Goal: Transaction & Acquisition: Purchase product/service

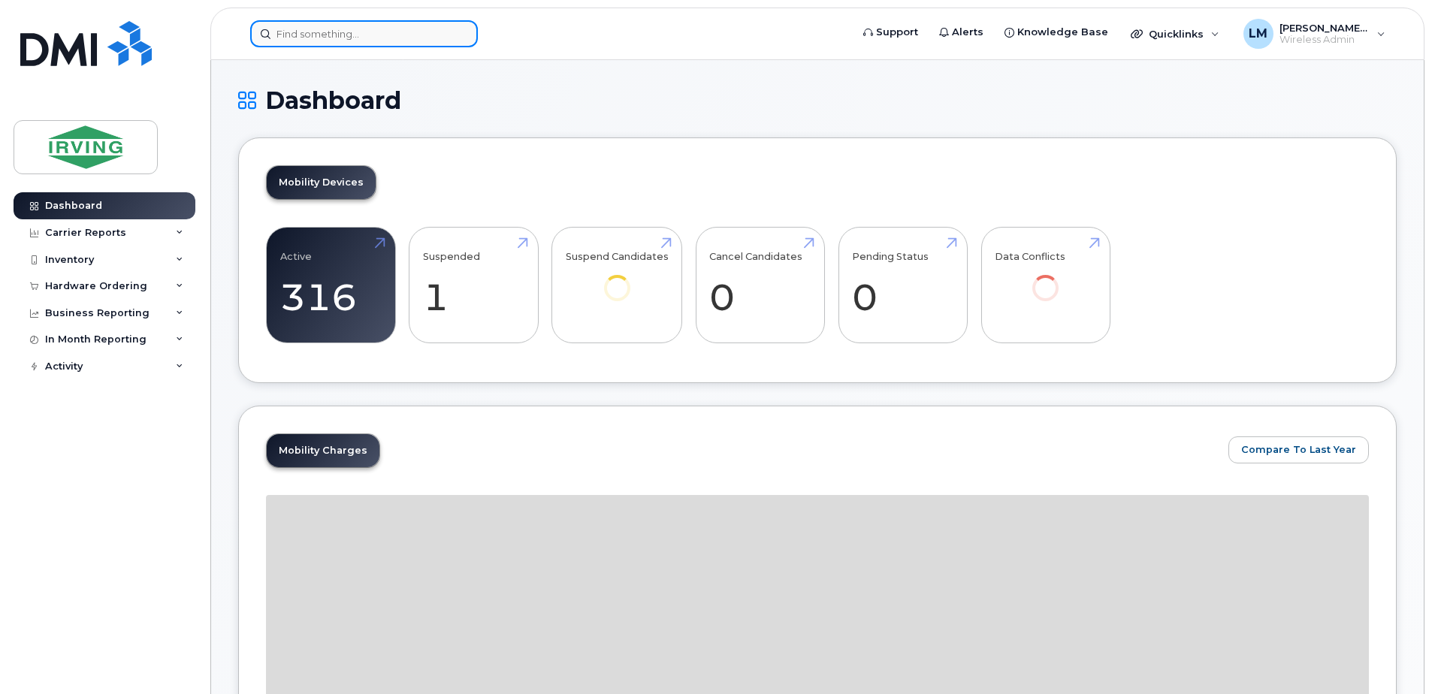
click at [342, 33] on input at bounding box center [364, 33] width 228 height 27
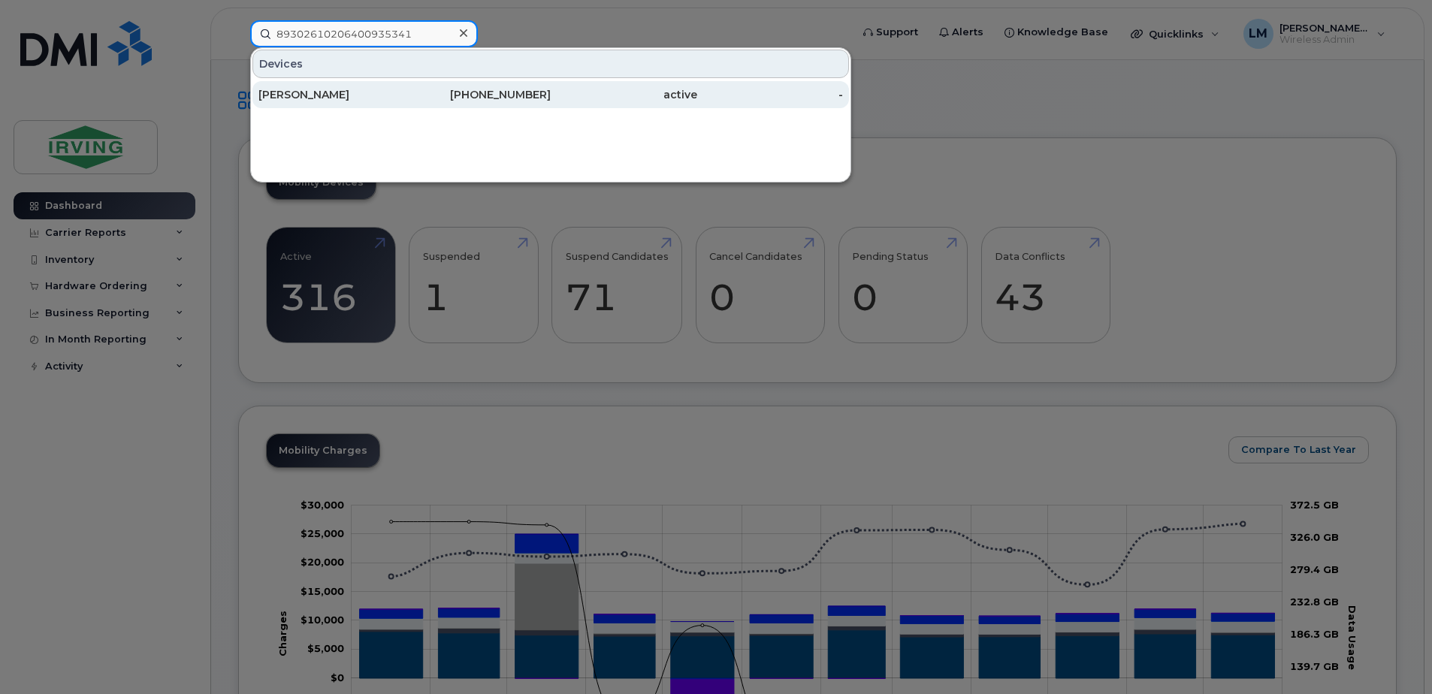
type input "89302610206400935341"
click at [334, 89] on div "Brady Etheridge-Toope" at bounding box center [331, 94] width 146 height 15
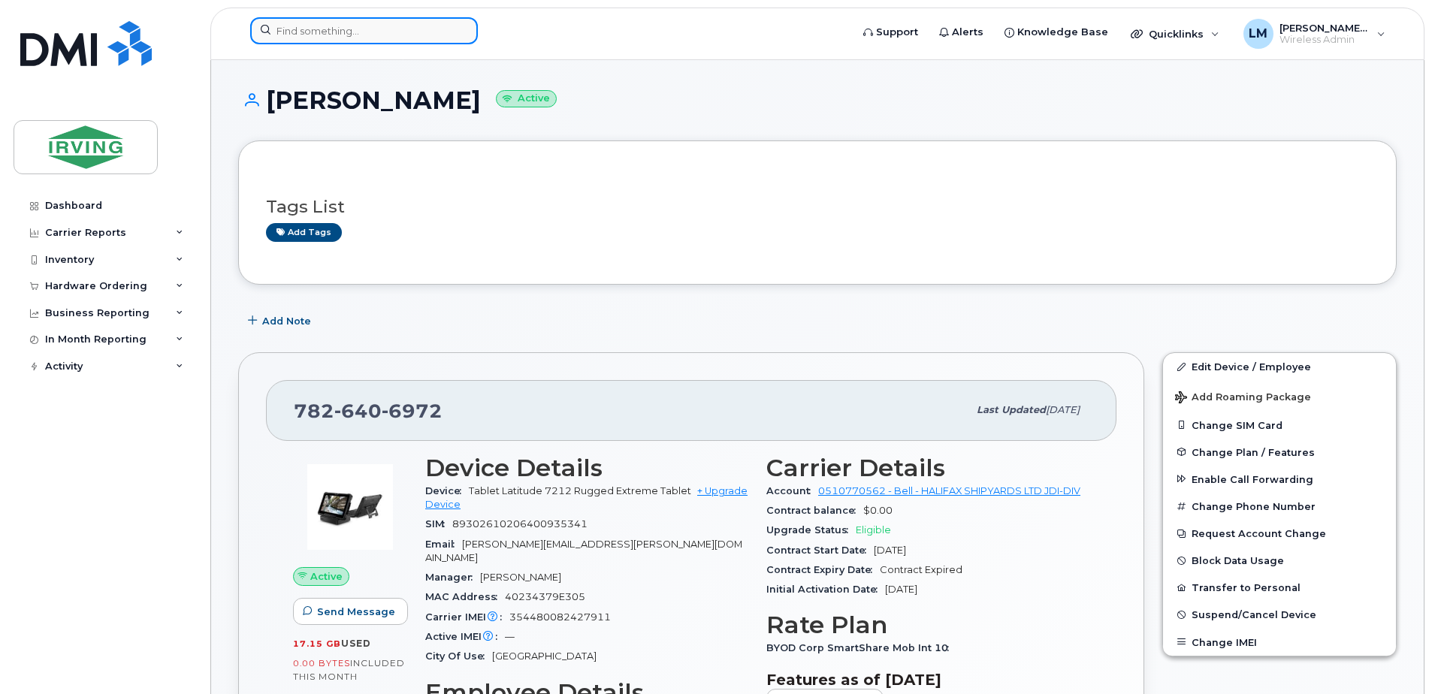
click at [376, 38] on input at bounding box center [364, 30] width 228 height 27
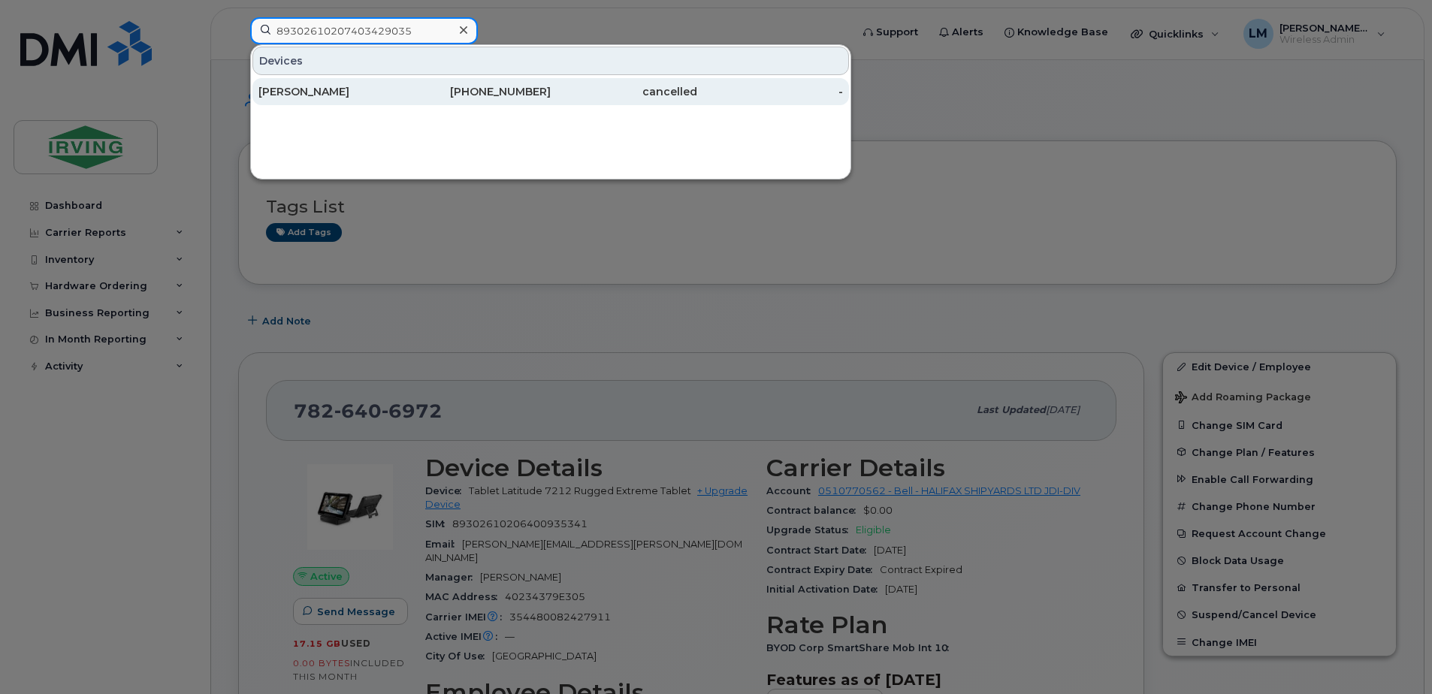
type input "89302610207403429035"
click at [442, 89] on div "902-399-8643" at bounding box center [478, 91] width 146 height 15
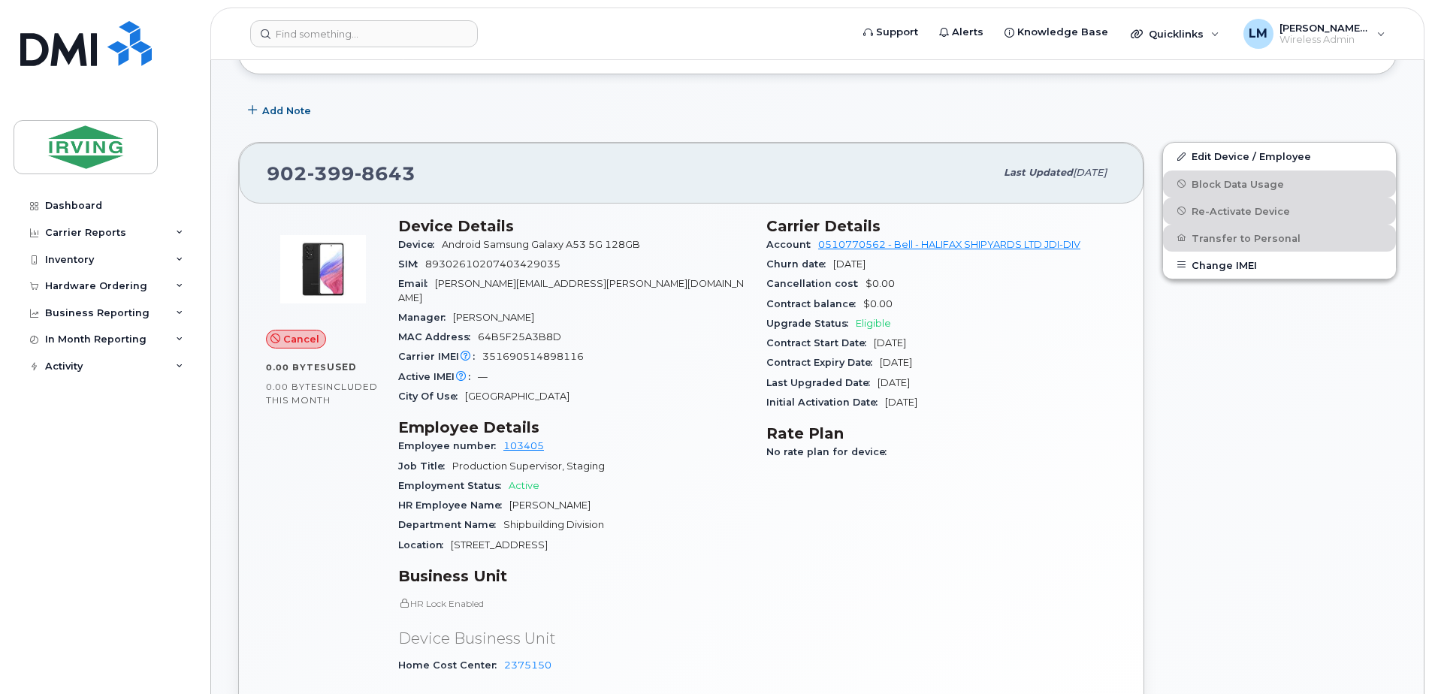
scroll to position [225, 0]
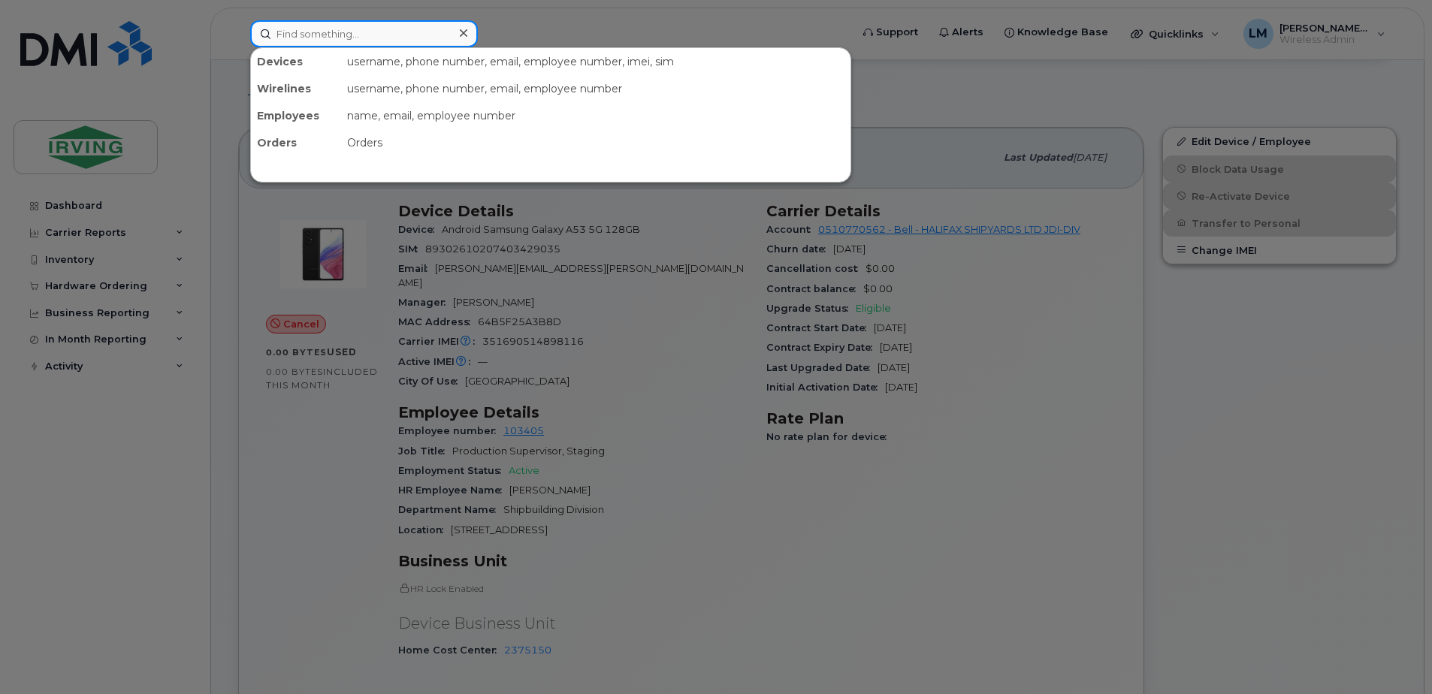
click at [369, 39] on input at bounding box center [364, 33] width 228 height 27
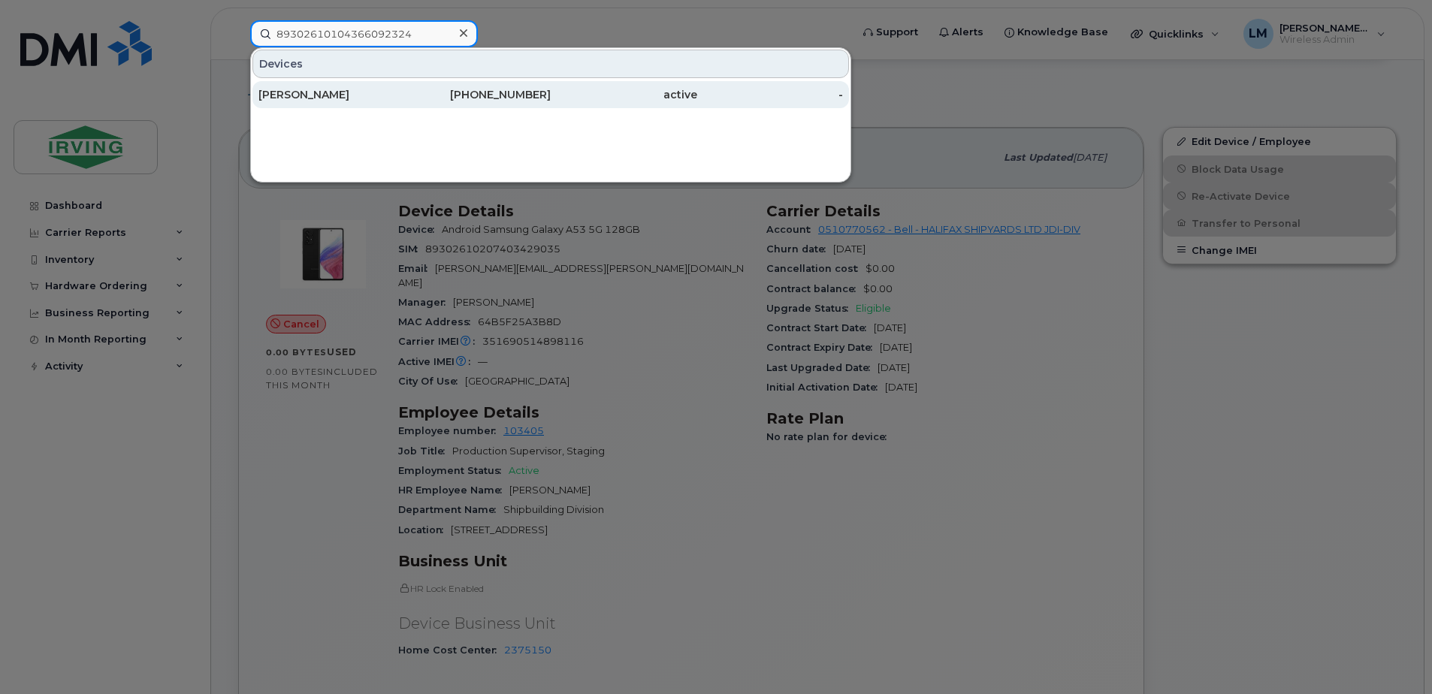
type input "89302610104366092324"
click at [504, 101] on div "782-641-5559" at bounding box center [478, 94] width 146 height 15
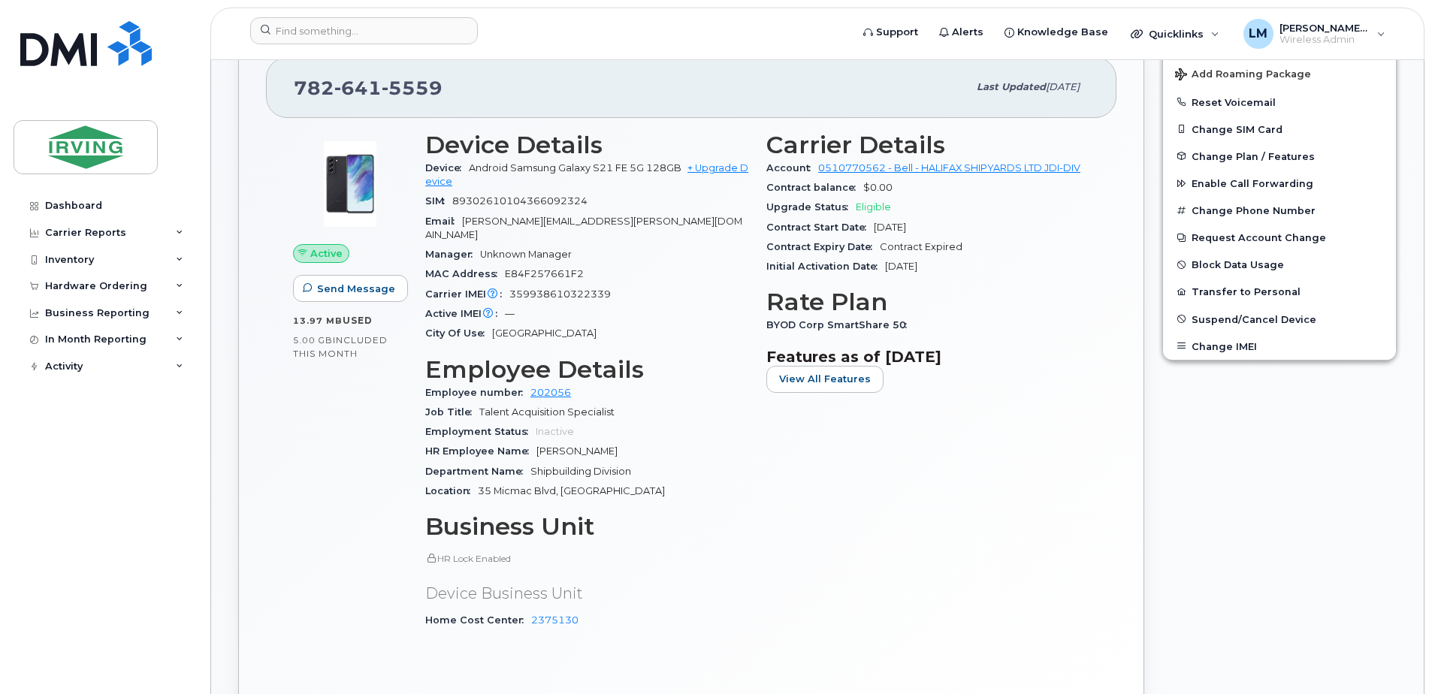
scroll to position [376, 0]
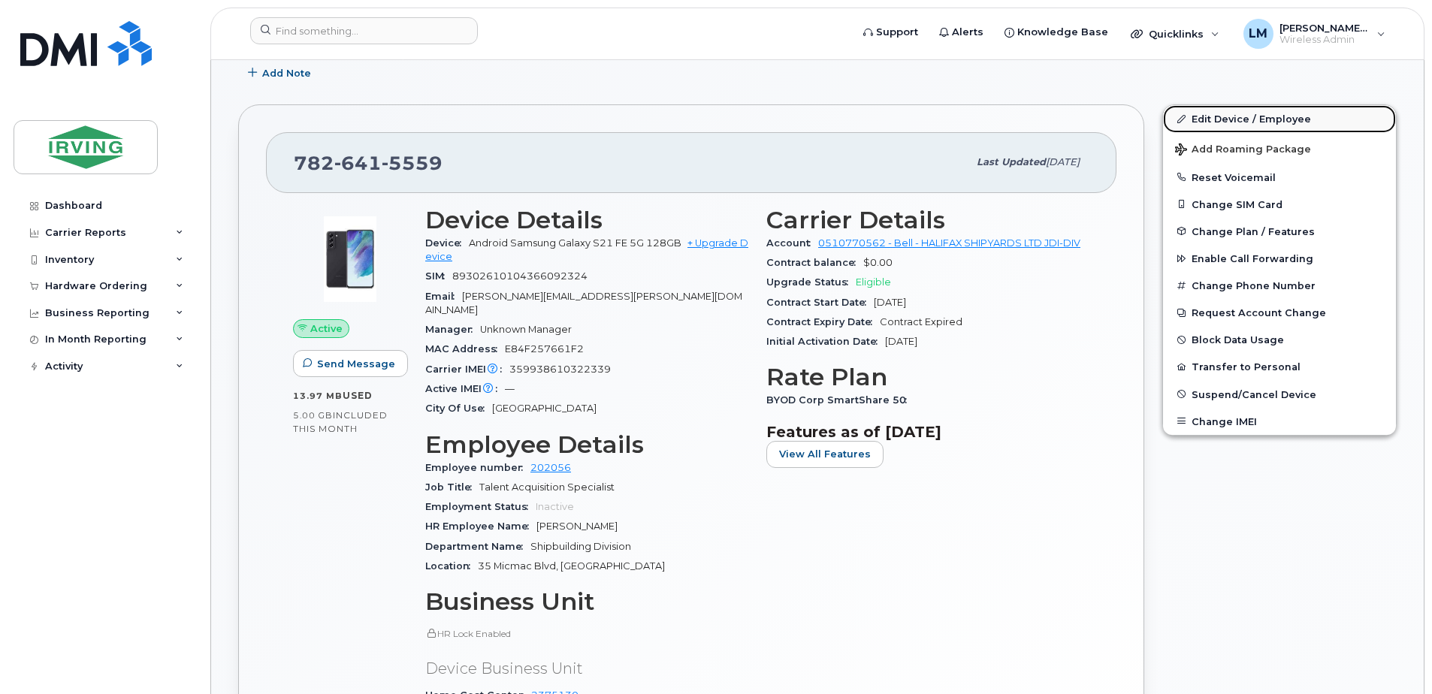
click at [1230, 117] on link "Edit Device / Employee" at bounding box center [1279, 118] width 233 height 27
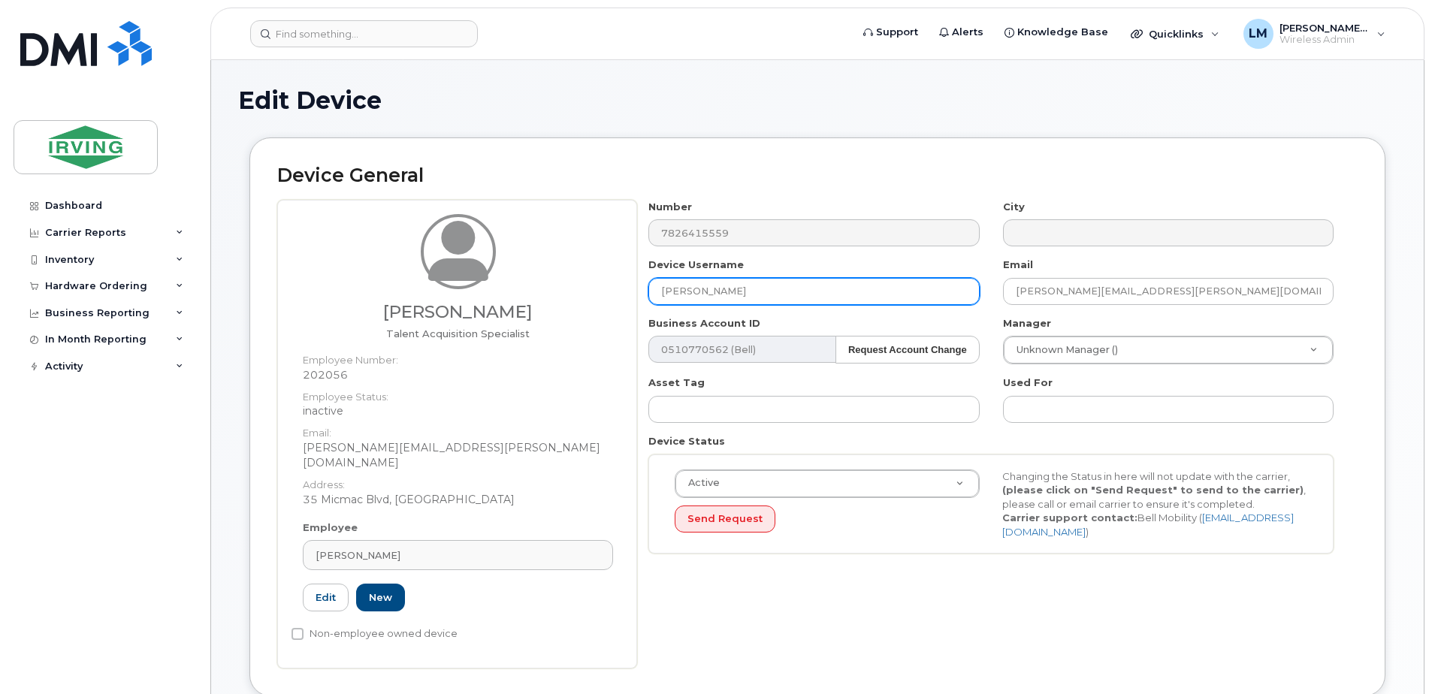
click at [797, 292] on input "[PERSON_NAME]" at bounding box center [813, 291] width 331 height 27
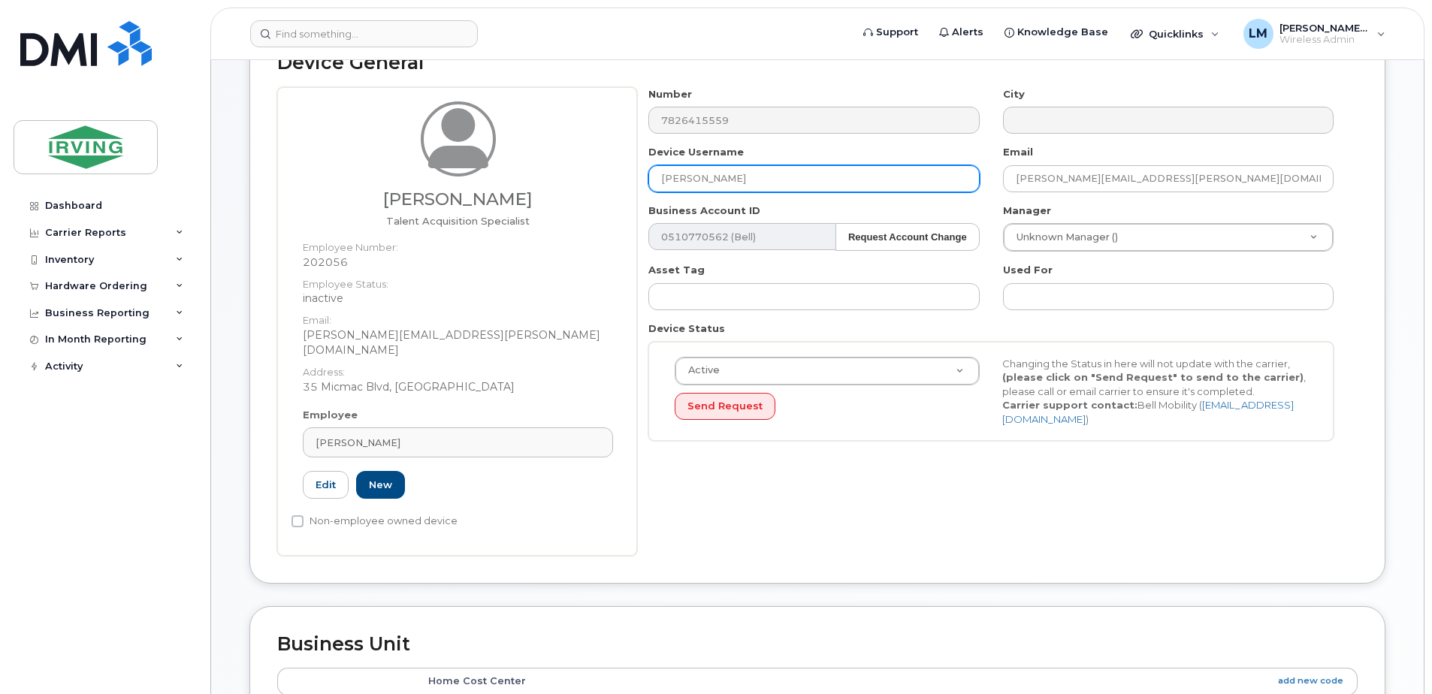
scroll to position [75, 0]
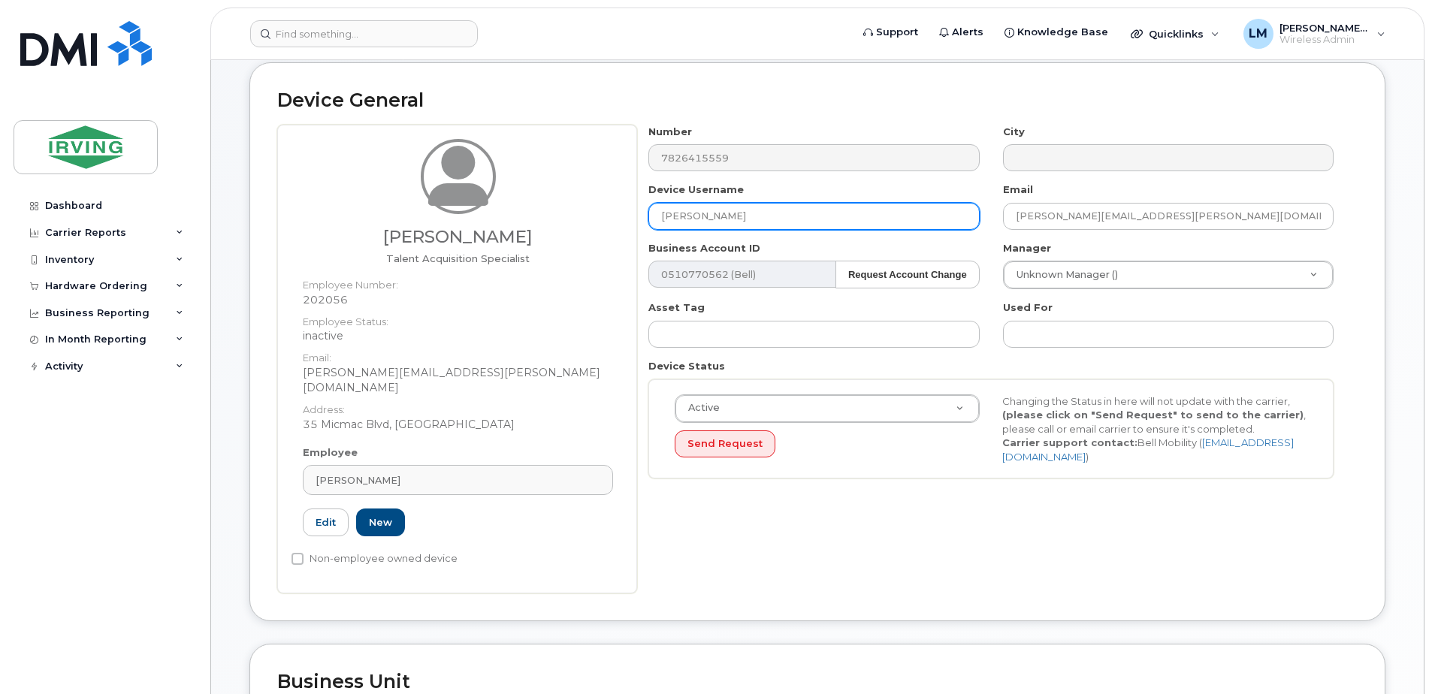
drag, startPoint x: 779, startPoint y: 217, endPoint x: 649, endPoint y: 210, distance: 130.1
click at [649, 210] on input "[PERSON_NAME]" at bounding box center [813, 216] width 331 height 27
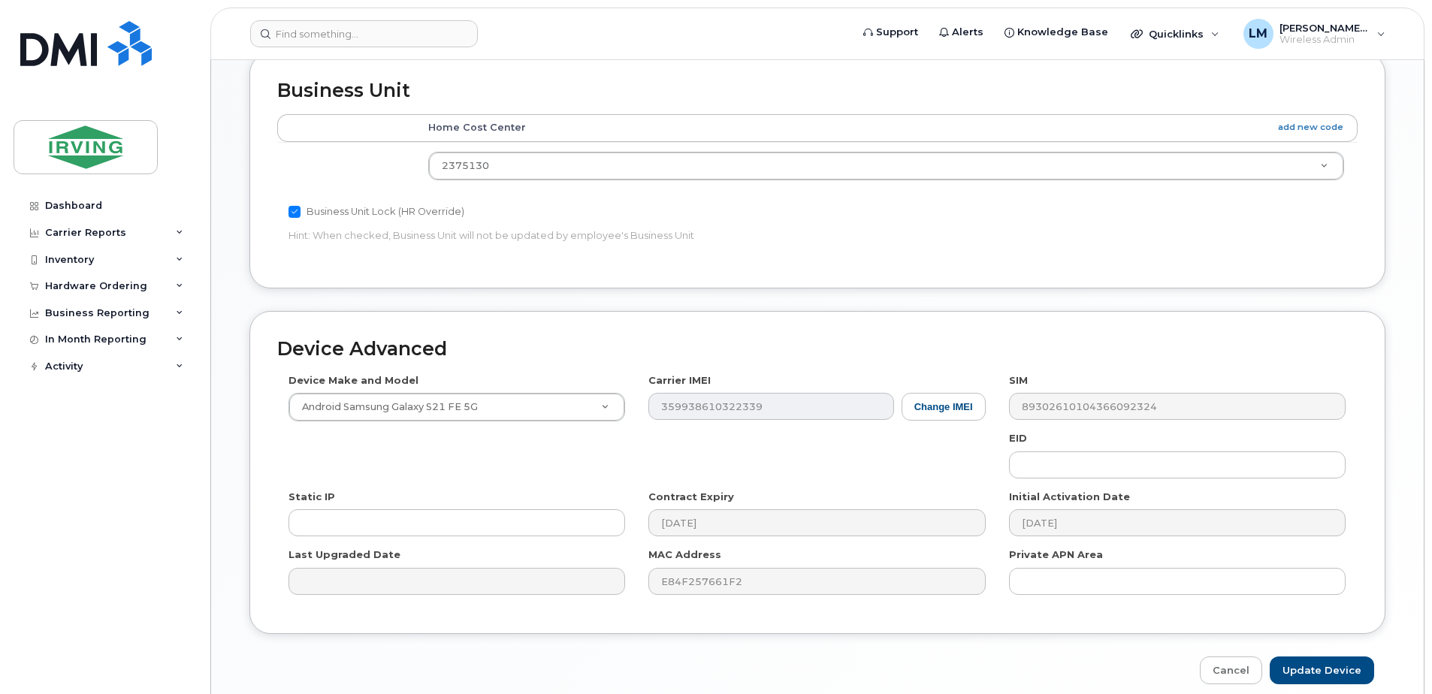
scroll to position [717, 0]
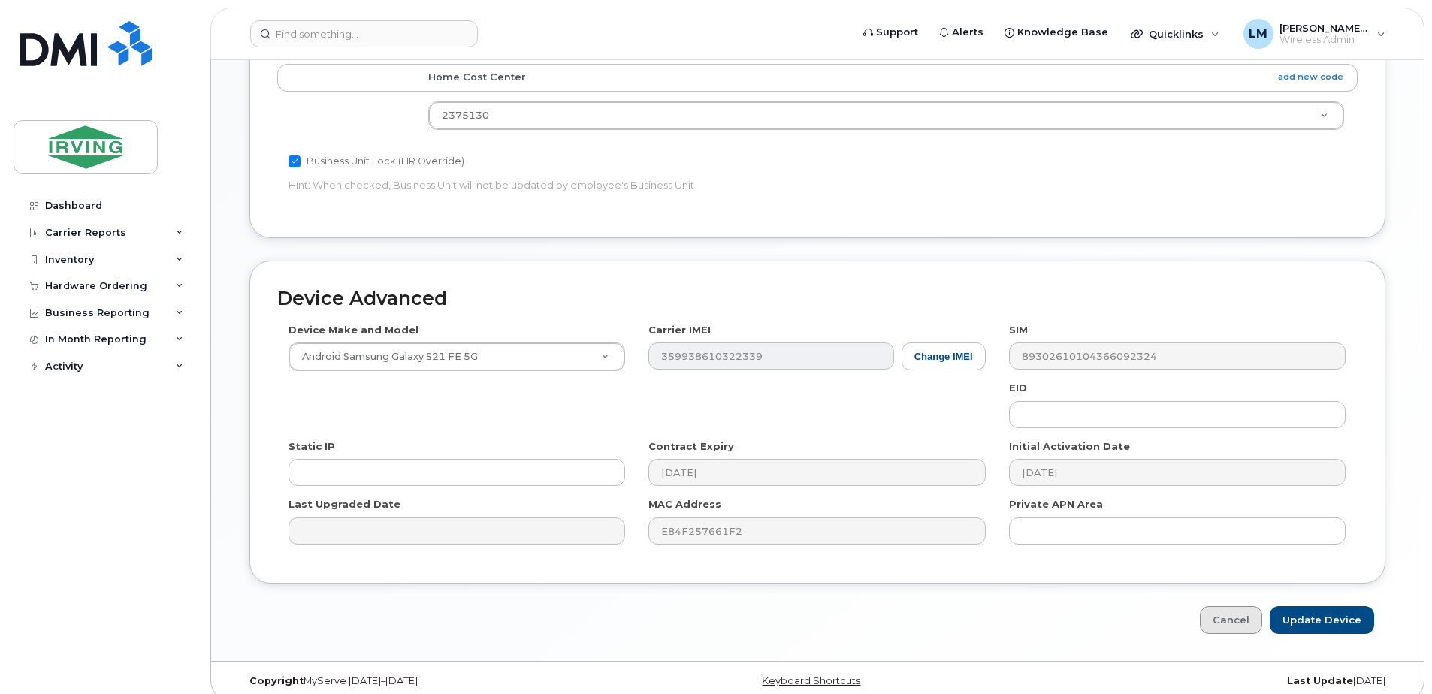
type input "Mike Arse"
click at [1240, 606] on link "Cancel" at bounding box center [1231, 620] width 62 height 28
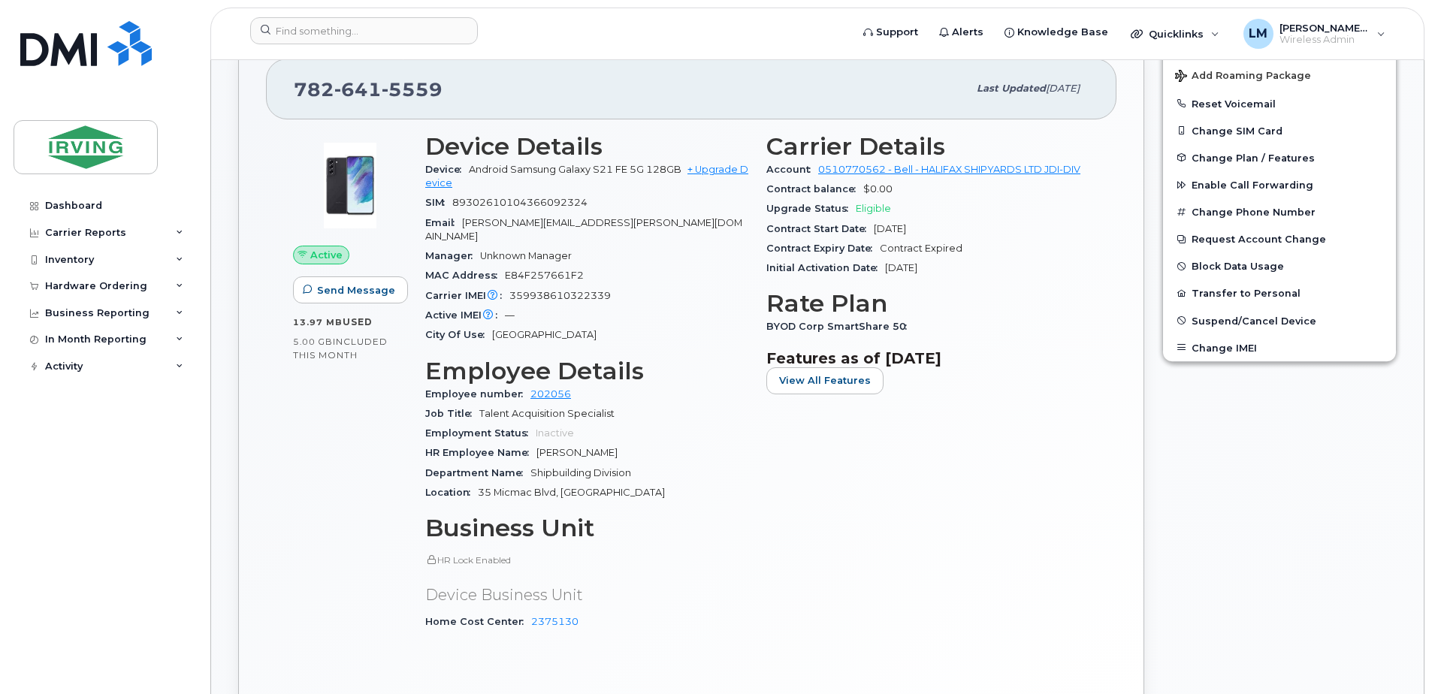
scroll to position [451, 0]
click at [115, 291] on div "Hardware Ordering" at bounding box center [96, 286] width 102 height 12
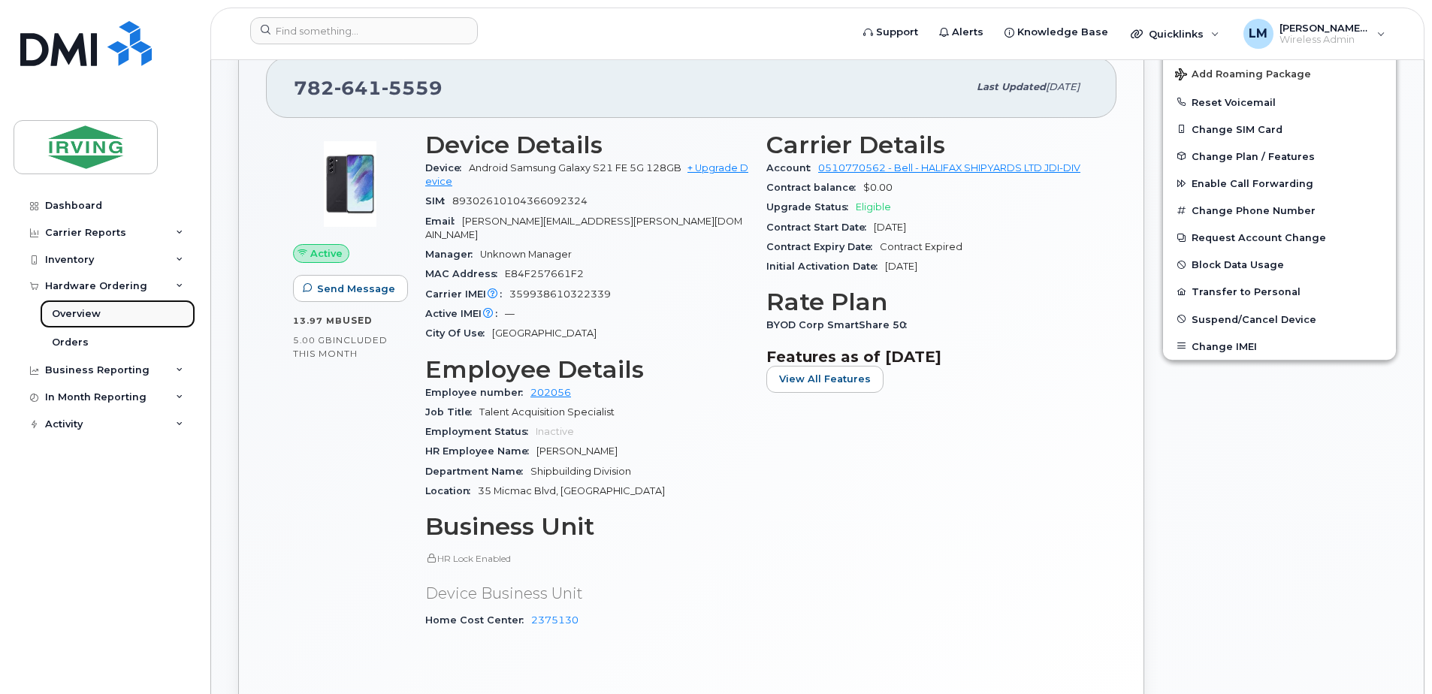
click at [75, 314] on div "Overview" at bounding box center [76, 314] width 49 height 14
click at [89, 315] on div "Overview" at bounding box center [76, 314] width 49 height 14
click at [74, 340] on div "Orders" at bounding box center [70, 343] width 37 height 14
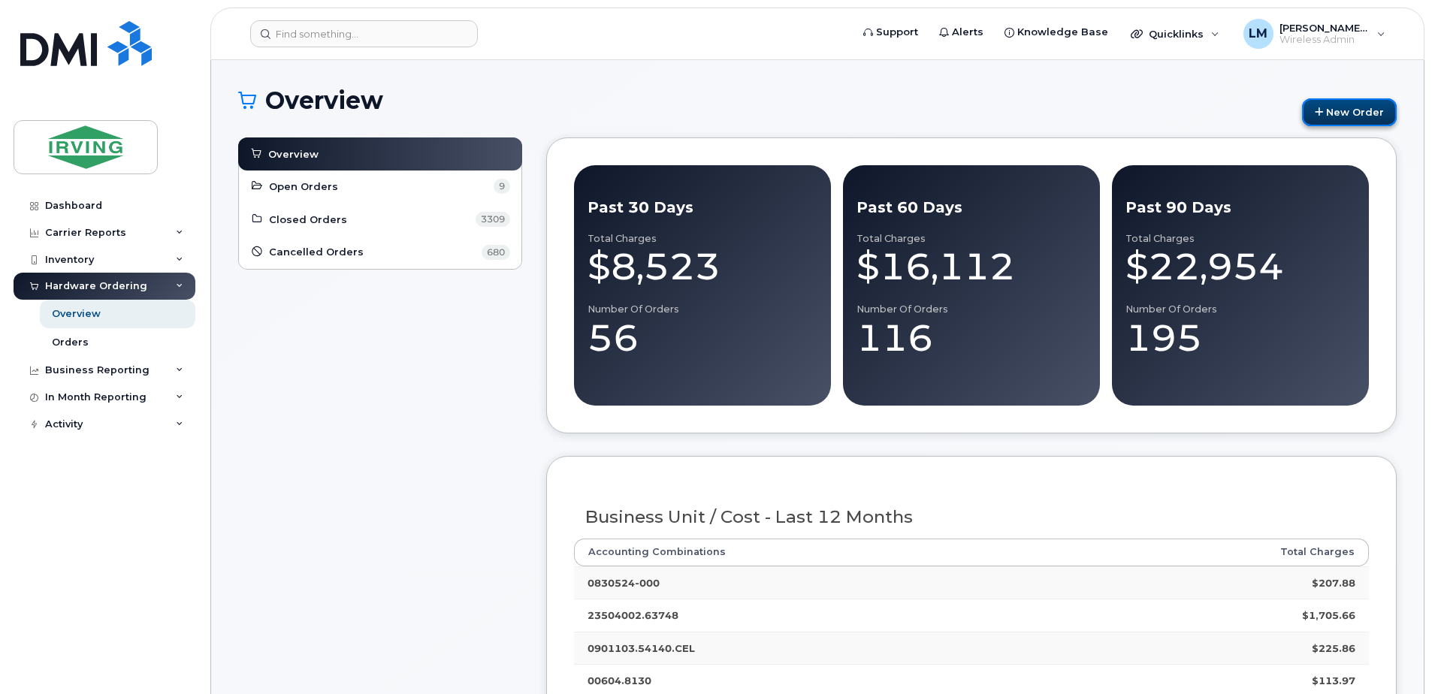
click at [1335, 113] on link "New Order" at bounding box center [1349, 112] width 95 height 28
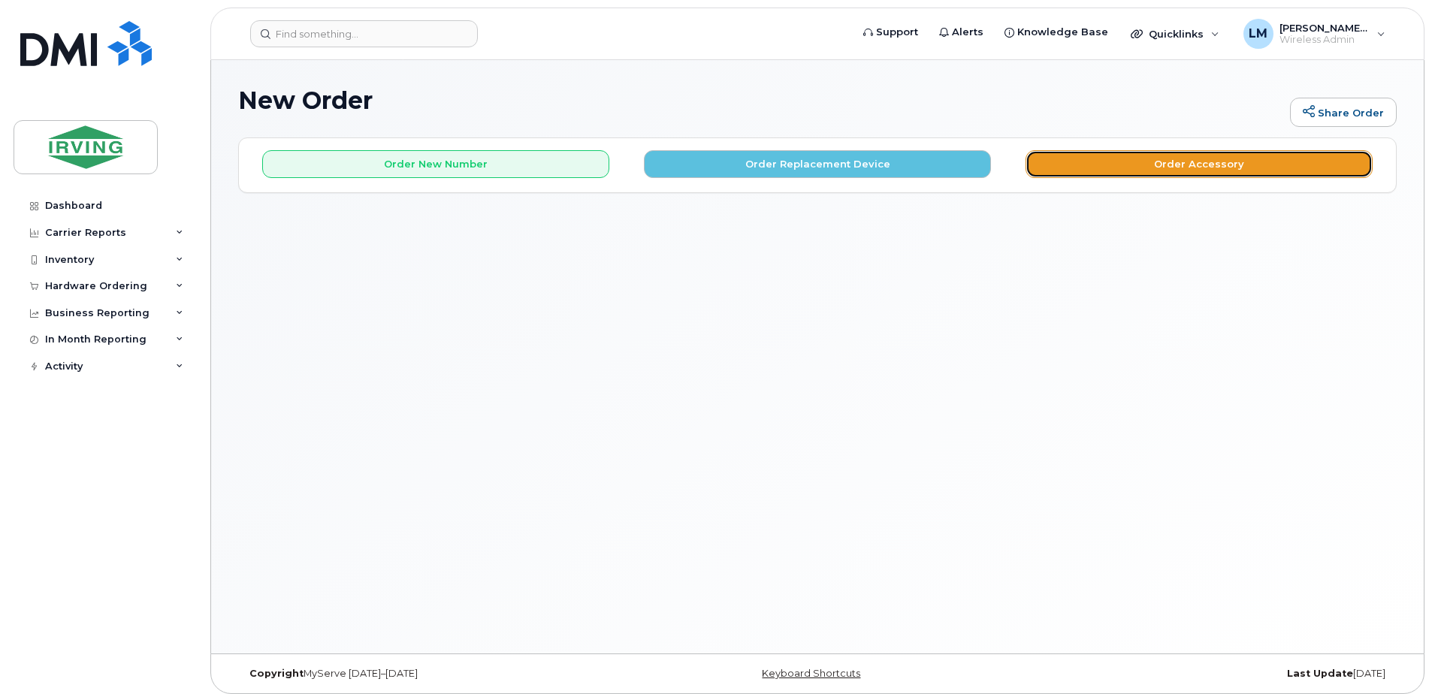
click at [1107, 164] on button "Order Accessory" at bounding box center [1198, 164] width 347 height 28
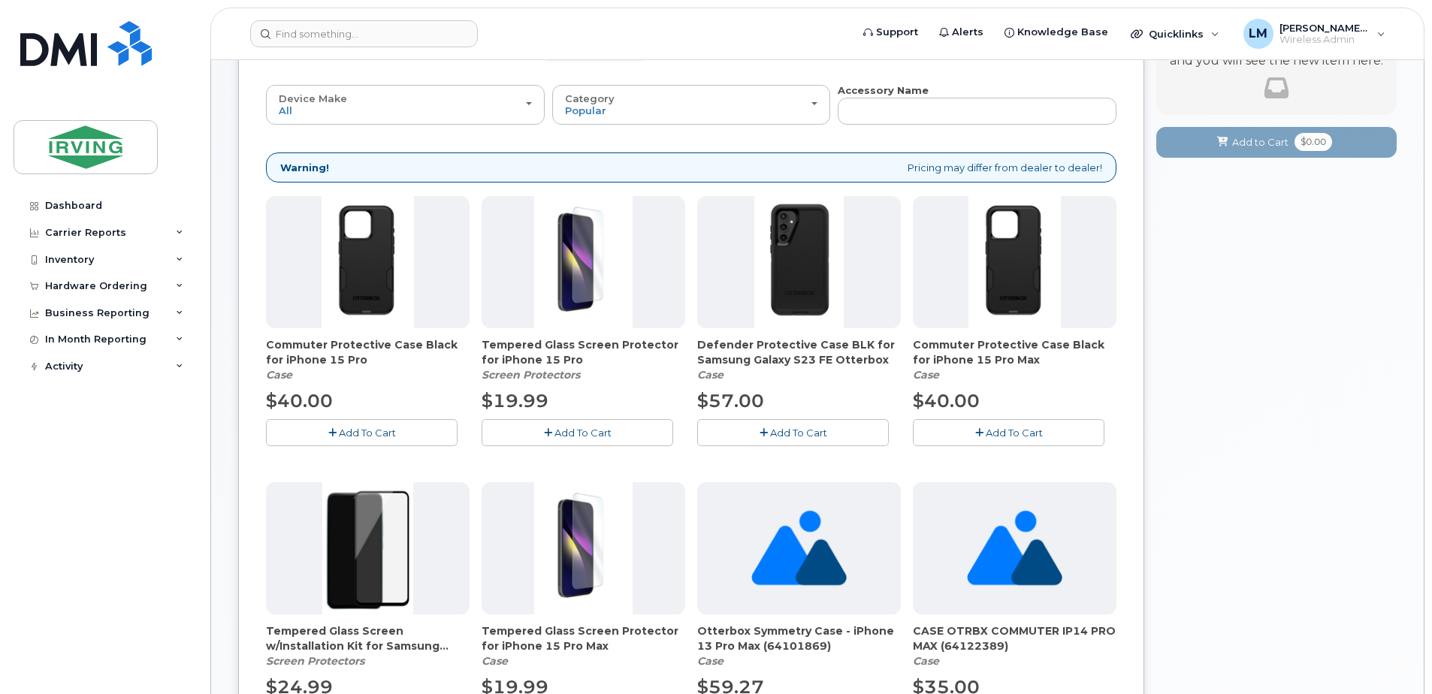
scroll to position [73, 0]
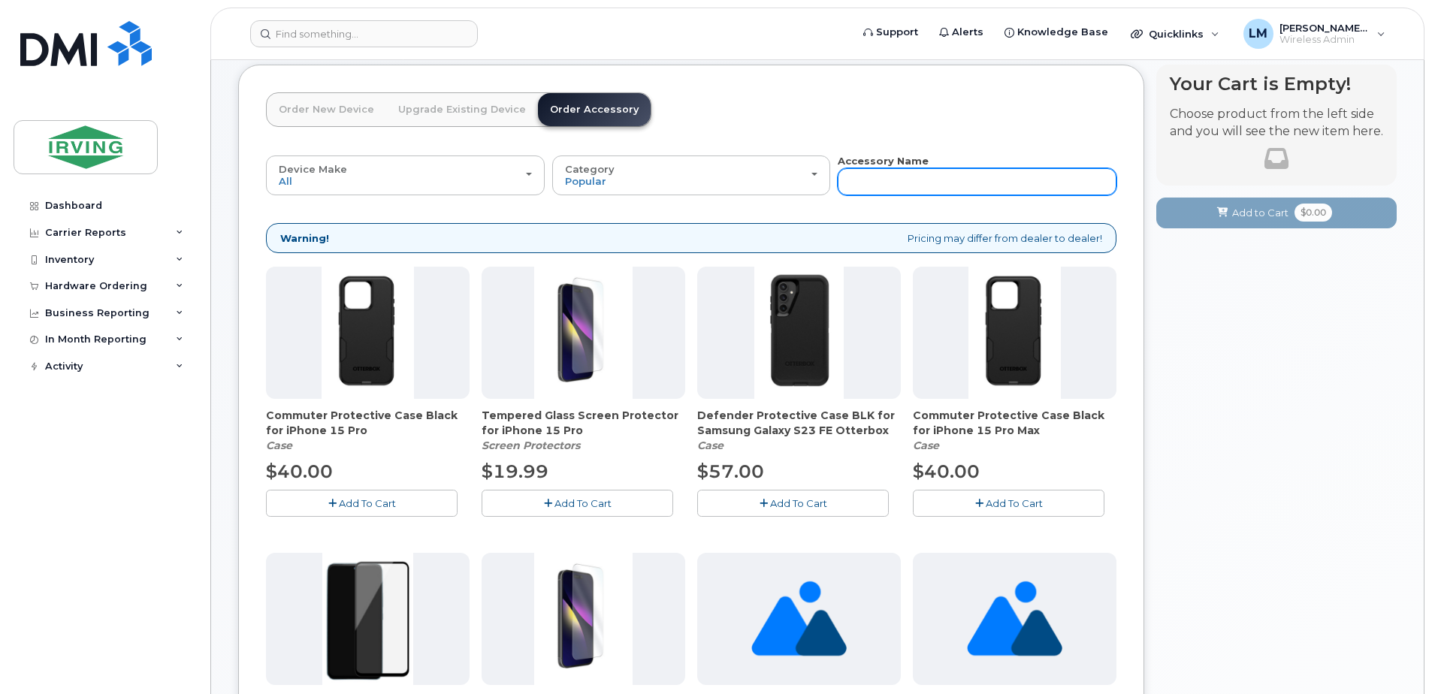
click at [883, 186] on input "text" at bounding box center [977, 181] width 279 height 27
type input "Sim"
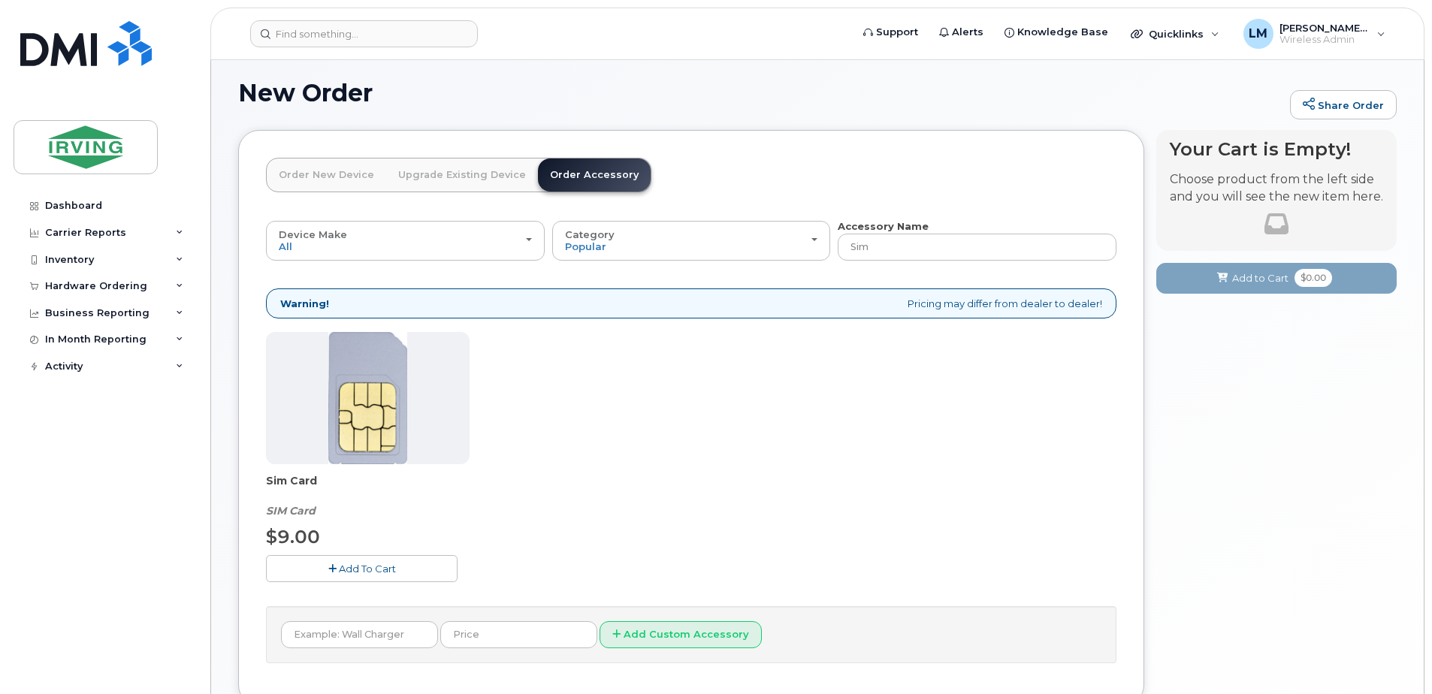
click at [378, 391] on img at bounding box center [368, 398] width 80 height 132
click at [352, 569] on span "Add To Cart" at bounding box center [367, 569] width 57 height 12
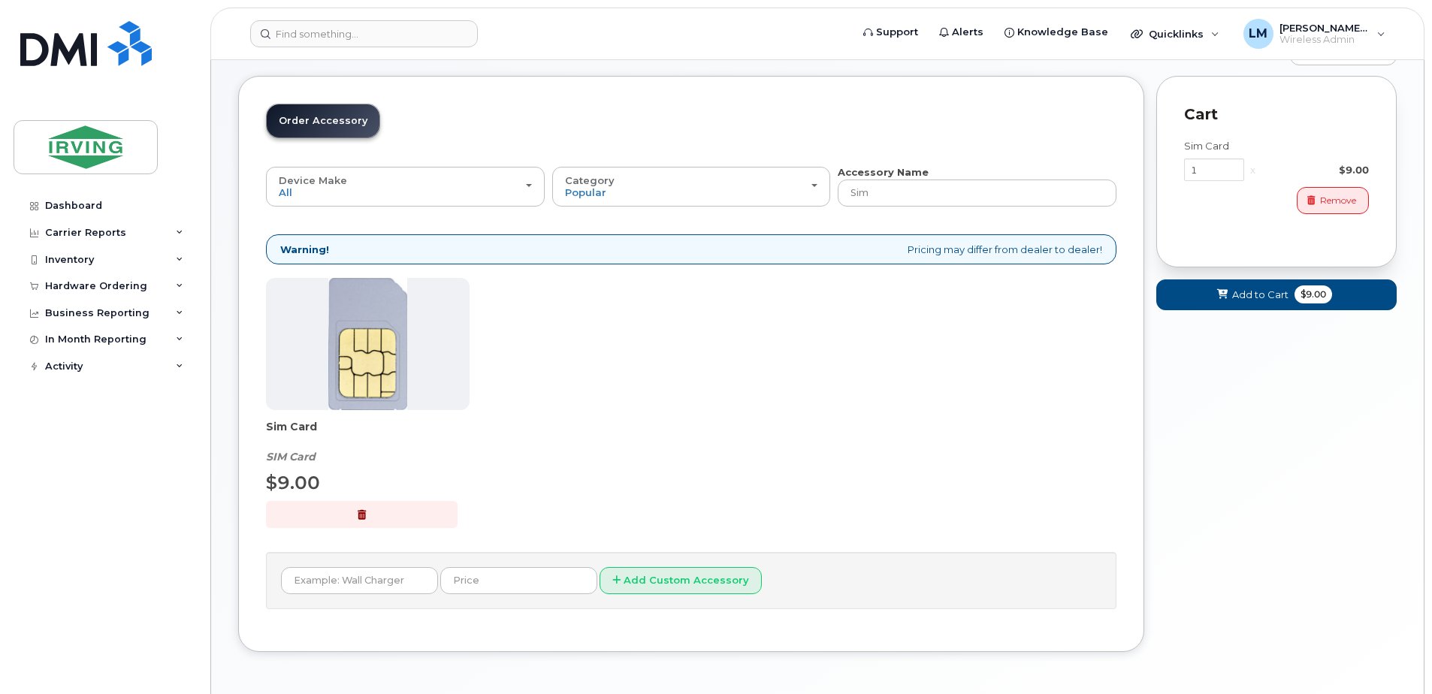
scroll to position [117, 0]
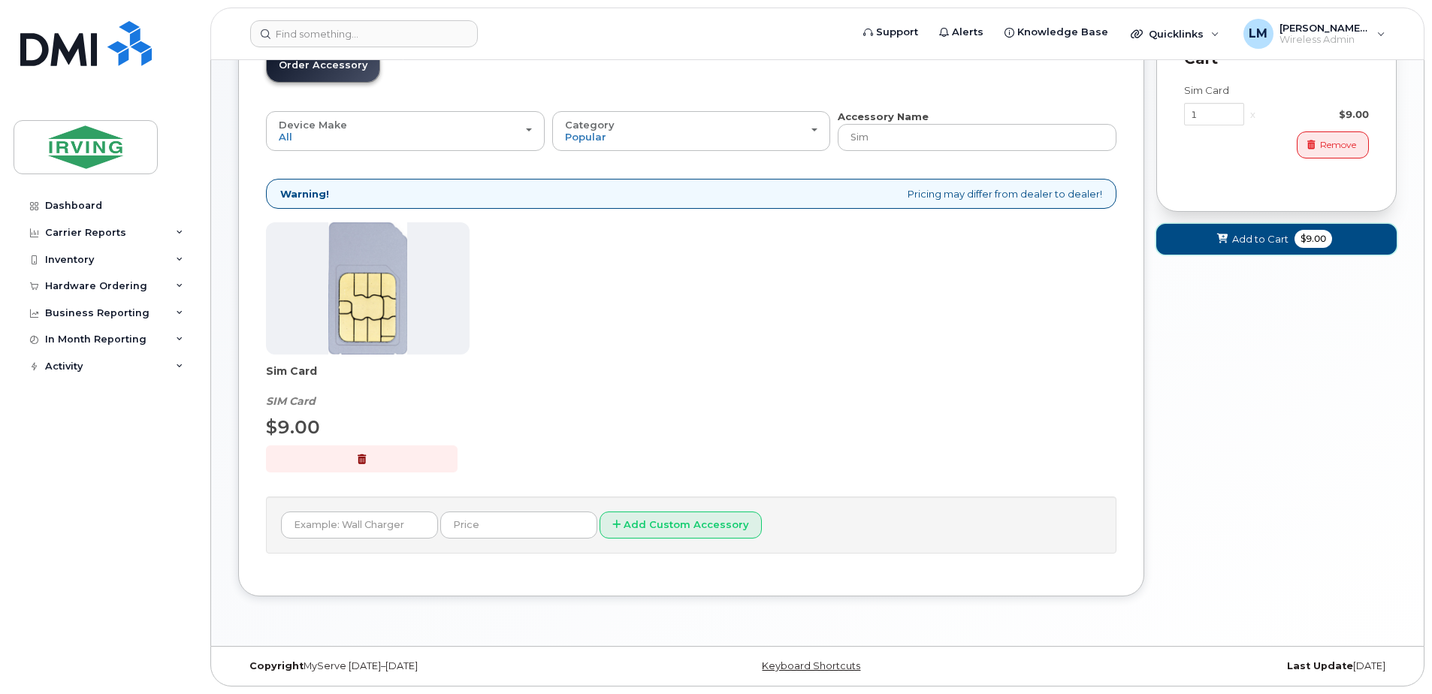
click at [1210, 249] on button "Add to Cart $9.00" at bounding box center [1276, 239] width 240 height 31
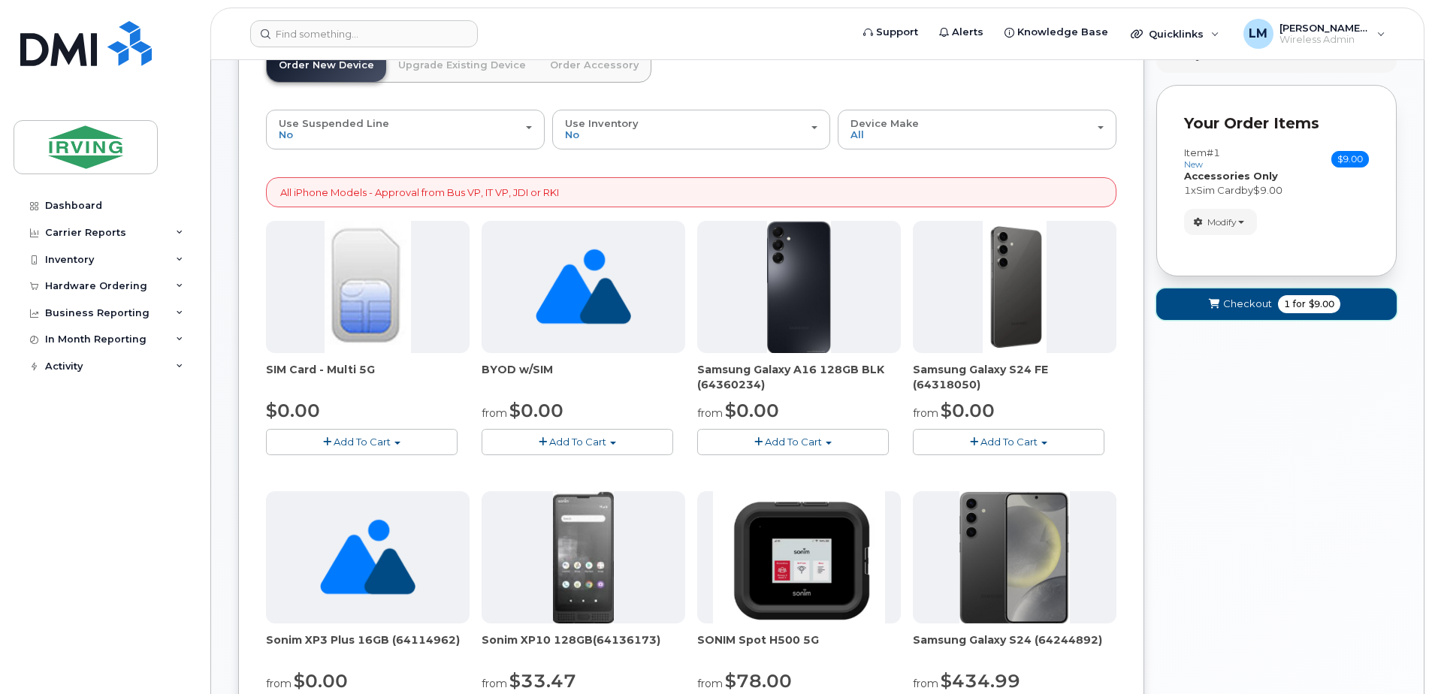
click at [1221, 304] on span "submit" at bounding box center [1214, 304] width 14 height 14
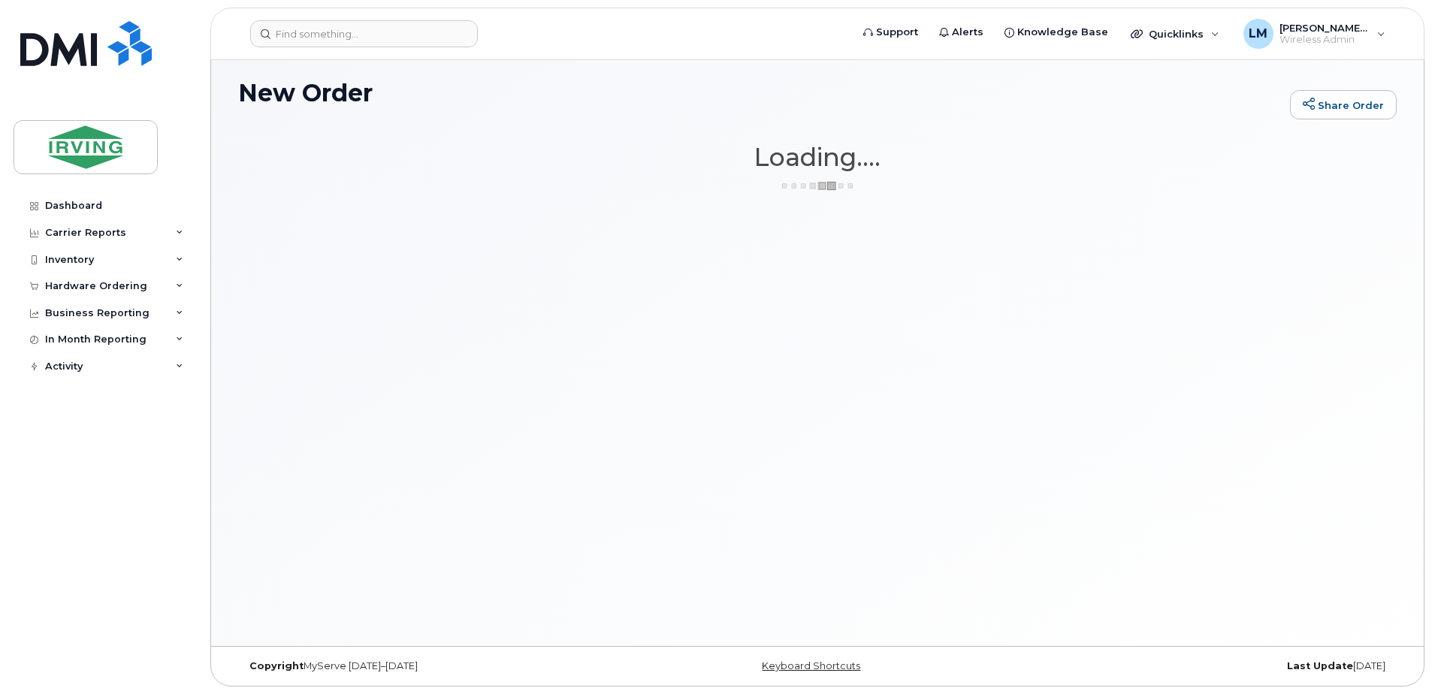
scroll to position [8, 0]
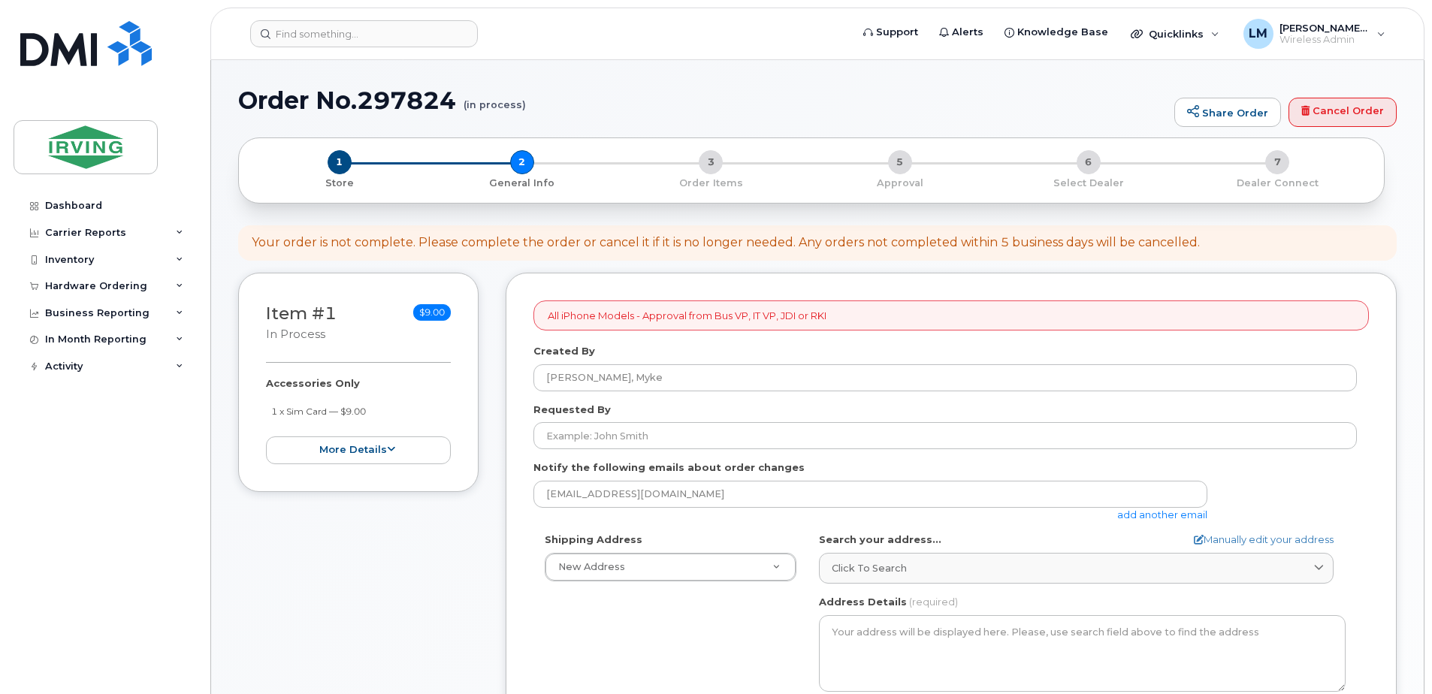
select select
click at [63, 205] on div "Dashboard" at bounding box center [73, 206] width 57 height 12
drag, startPoint x: 1328, startPoint y: 119, endPoint x: 786, endPoint y: 52, distance: 546.5
click at [1328, 119] on link "Cancel Order" at bounding box center [1342, 113] width 108 height 30
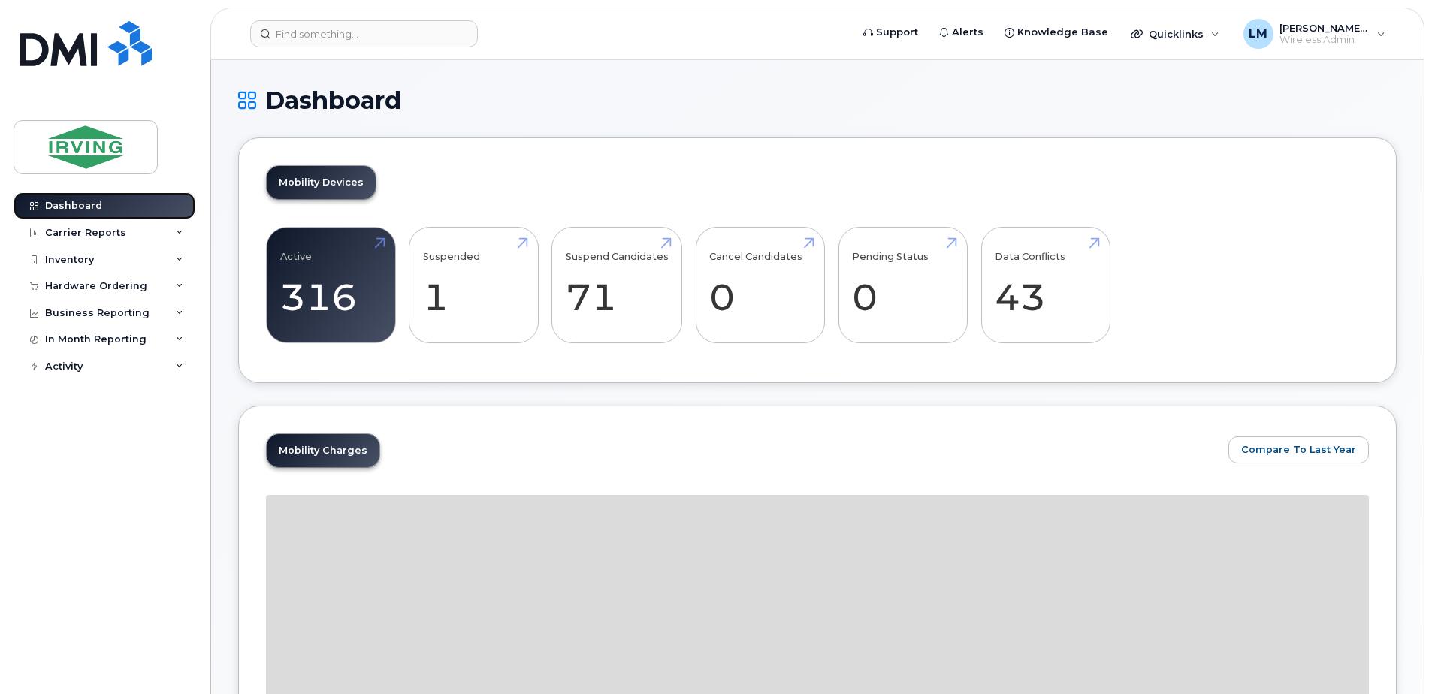
click at [108, 199] on link "Dashboard" at bounding box center [105, 205] width 182 height 27
click at [337, 35] on input at bounding box center [364, 33] width 228 height 27
click at [104, 210] on link "Dashboard" at bounding box center [105, 205] width 182 height 27
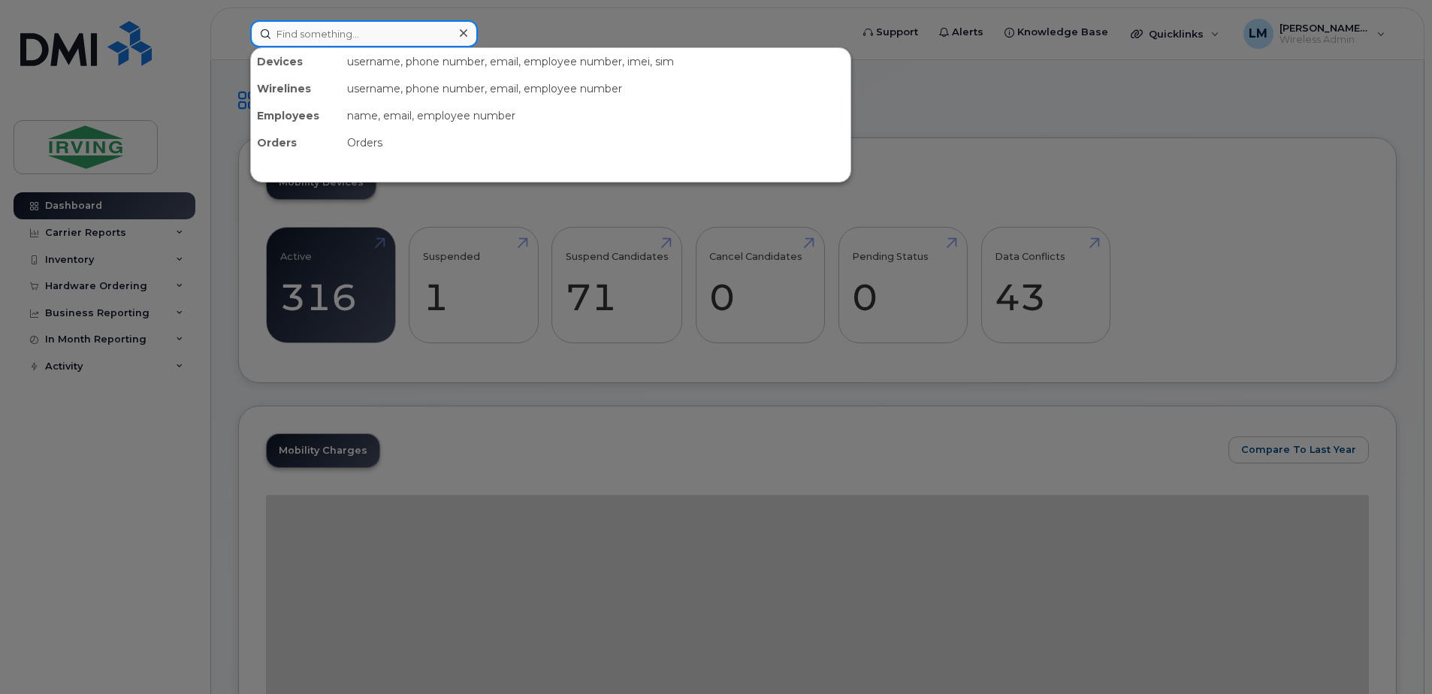
click at [295, 36] on input at bounding box center [364, 33] width 228 height 27
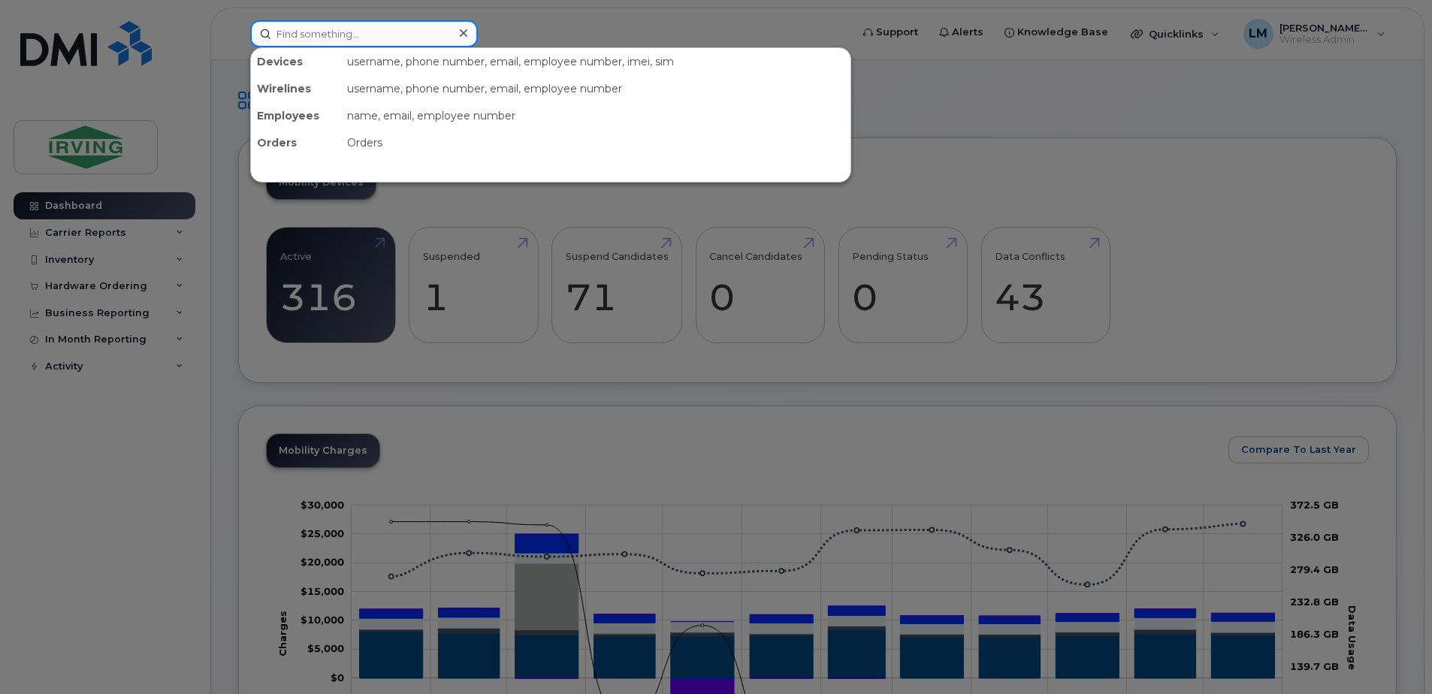
click at [361, 41] on input at bounding box center [364, 33] width 228 height 27
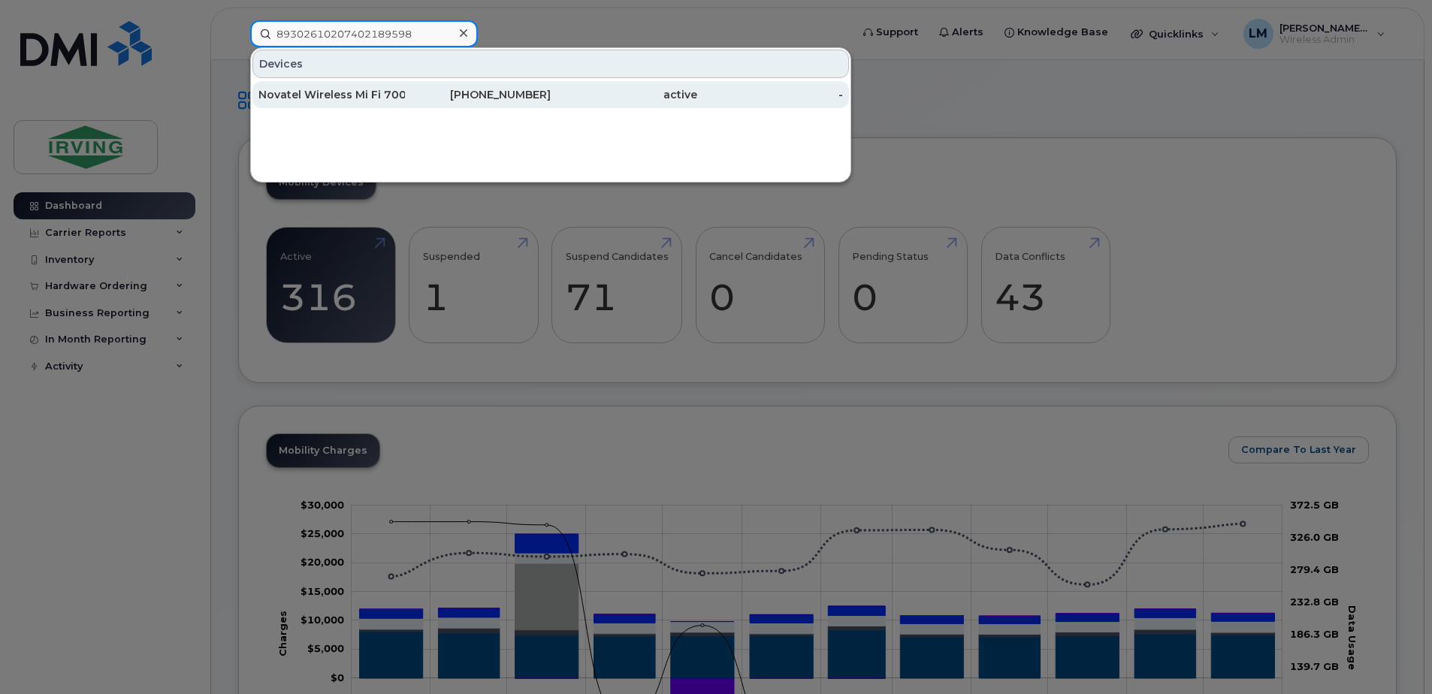
type input "89302610207402189598"
click at [346, 98] on div "Novatel Wireless Mi Fi 7000" at bounding box center [331, 94] width 146 height 15
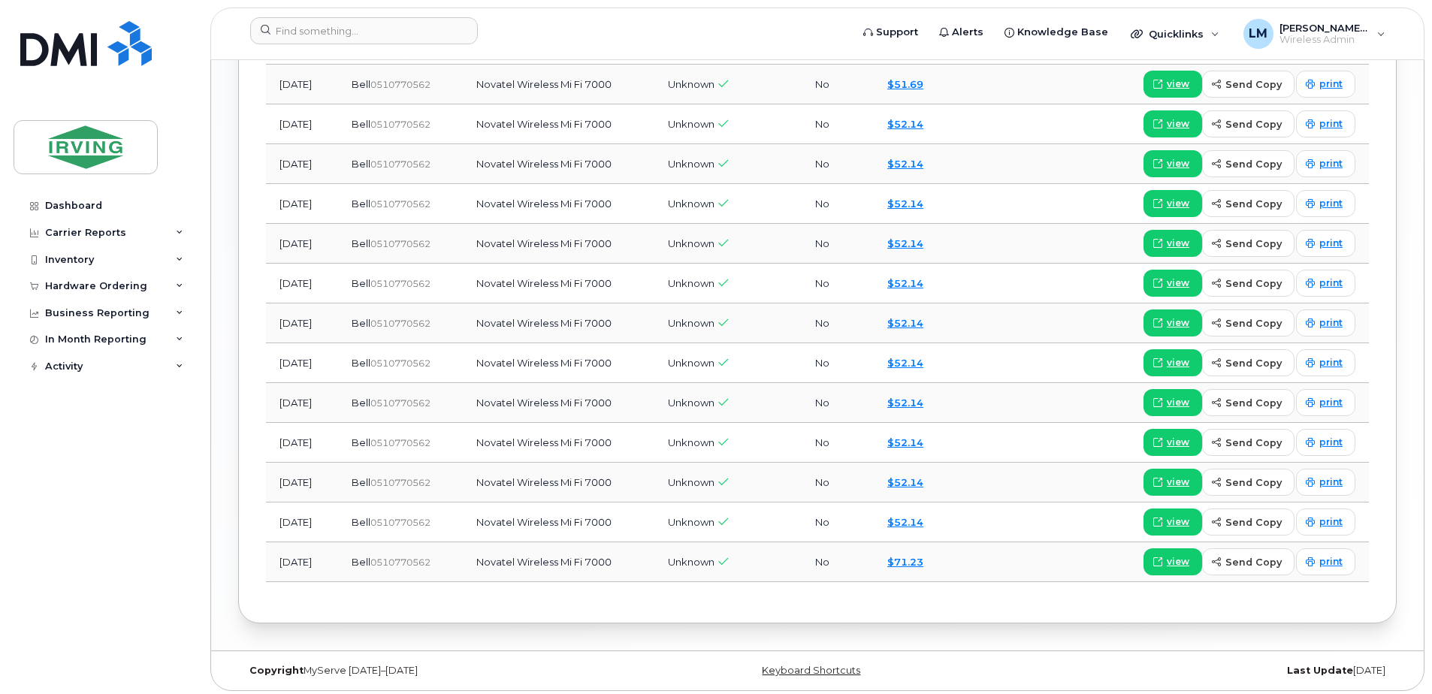
scroll to position [1445, 0]
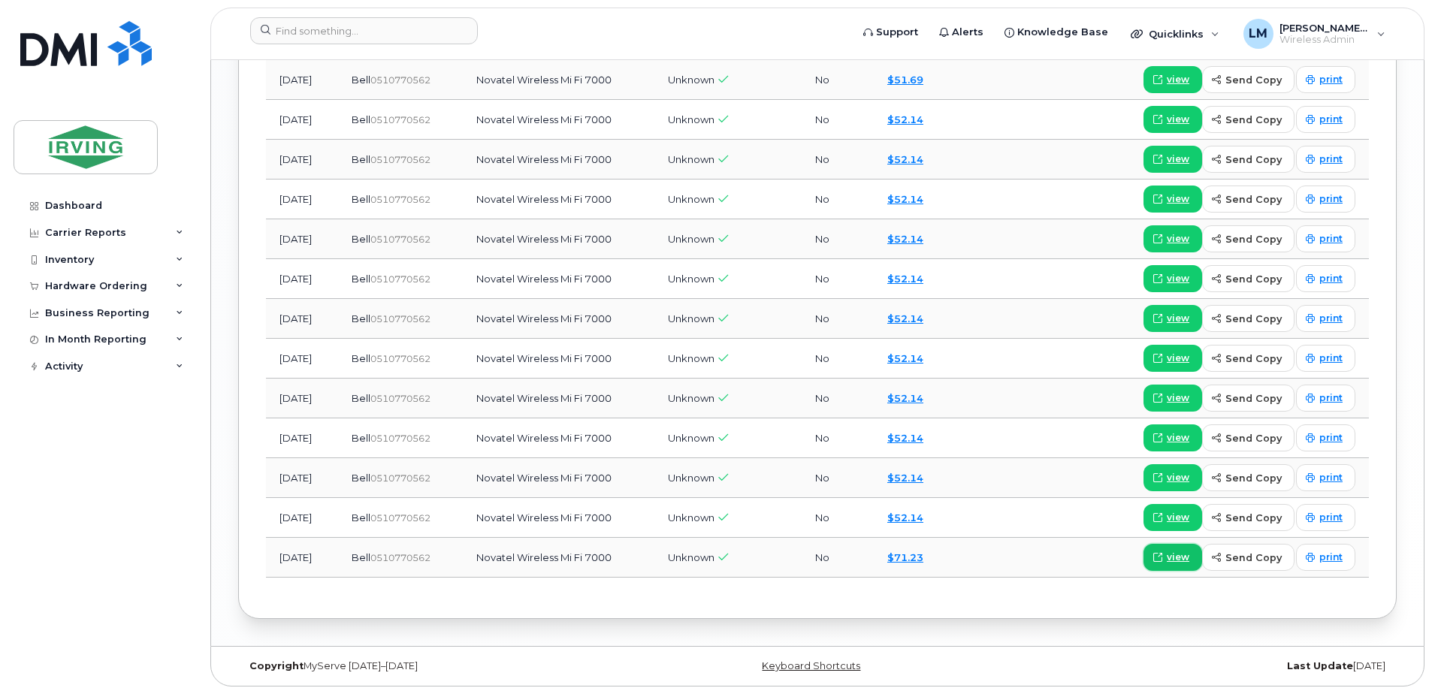
click at [1171, 560] on span "view" at bounding box center [1178, 558] width 23 height 14
